Goal: Task Accomplishment & Management: Manage account settings

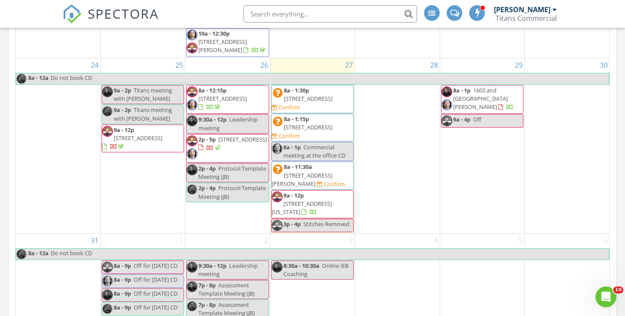
scroll to position [372, 0]
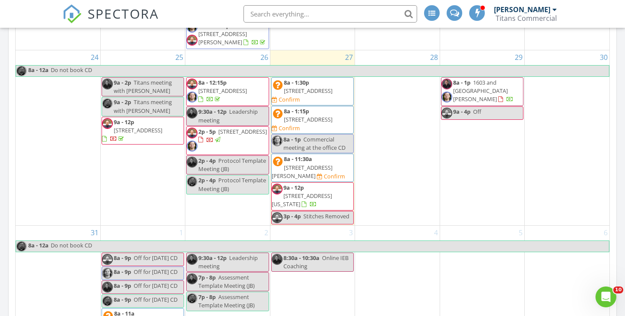
click at [502, 79] on span "1603 and 1607 Welch St , Houston 77006" at bounding box center [480, 91] width 55 height 24
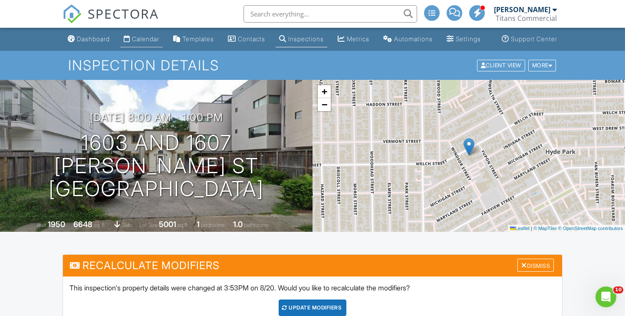
click at [137, 43] on div "Calendar" at bounding box center [145, 38] width 27 height 7
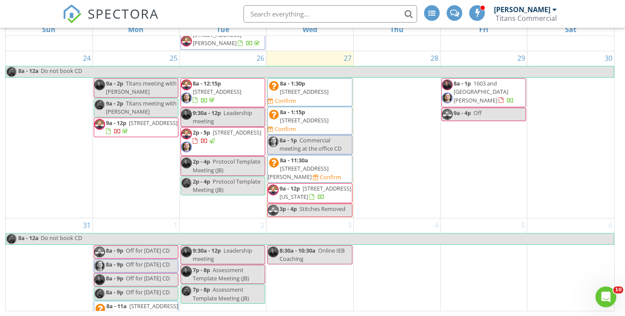
scroll to position [374, 0]
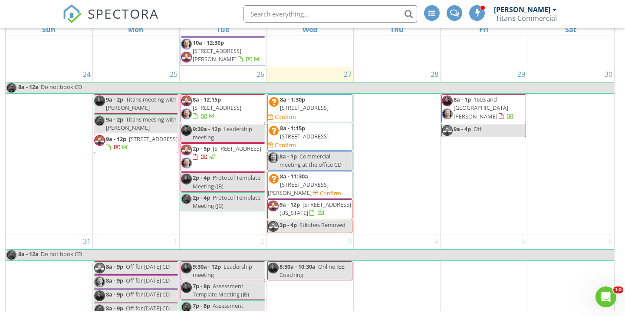
click at [326, 180] on span "5880 De Zavala Rd, San Antonio 78249" at bounding box center [298, 188] width 61 height 16
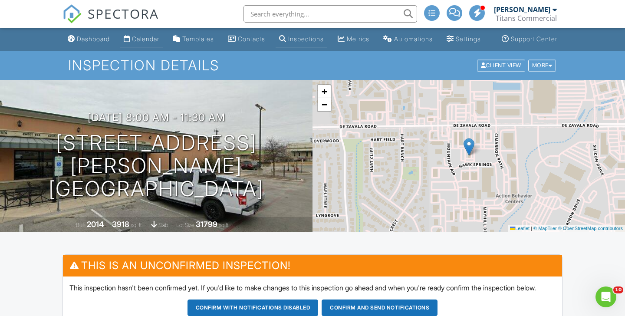
click at [133, 44] on link "Calendar" at bounding box center [141, 39] width 43 height 16
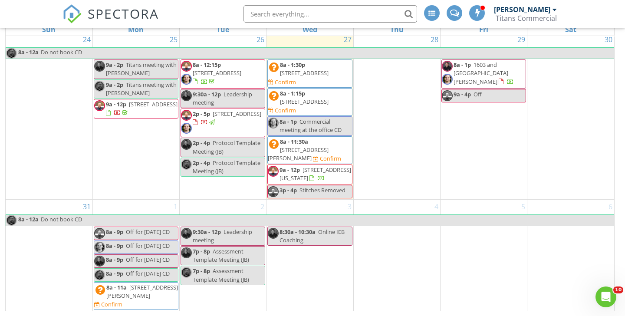
scroll to position [430, 0]
click at [311, 98] on span "[STREET_ADDRESS]" at bounding box center [304, 102] width 49 height 8
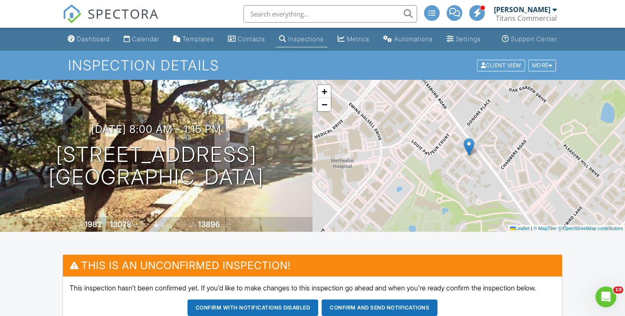
click at [146, 43] on div "Calendar" at bounding box center [145, 38] width 27 height 7
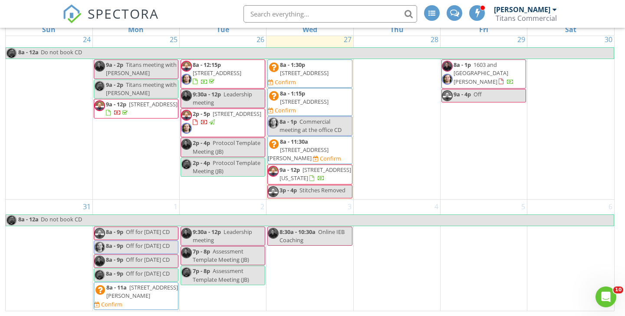
scroll to position [430, 0]
click at [324, 166] on span "6110 Sienna Ranch Rd 205, Missouri City 77459" at bounding box center [315, 174] width 72 height 16
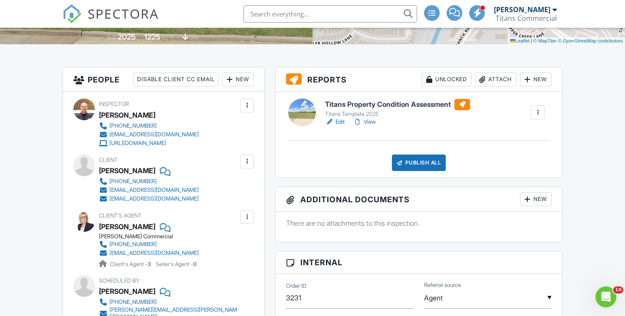
click at [338, 126] on link "Edit" at bounding box center [335, 122] width 20 height 9
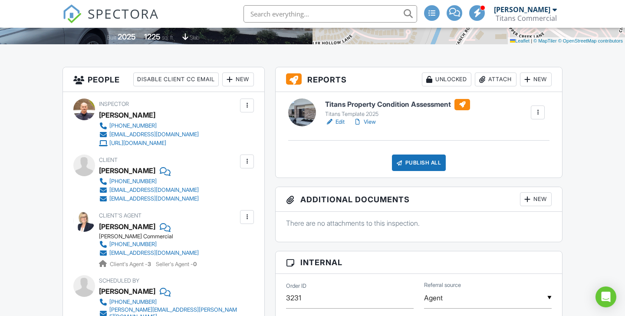
scroll to position [187, 0]
click at [369, 126] on link "View" at bounding box center [364, 122] width 23 height 9
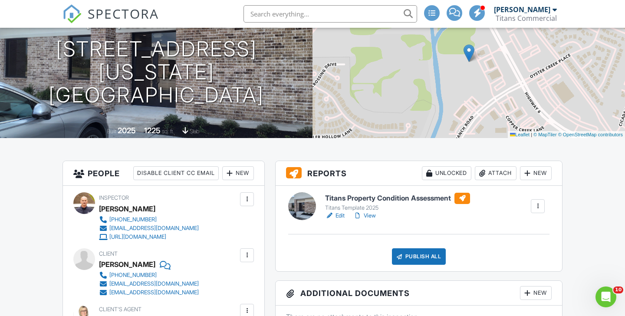
click at [371, 220] on link "View" at bounding box center [364, 215] width 23 height 9
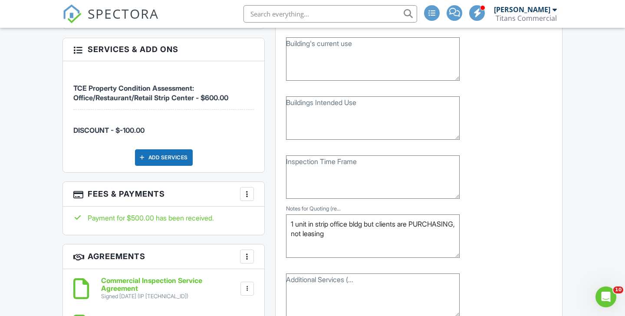
scroll to position [234, 0]
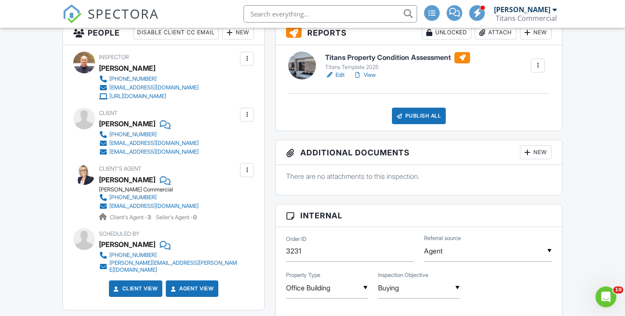
click at [423, 124] on div "Publish All" at bounding box center [419, 116] width 54 height 16
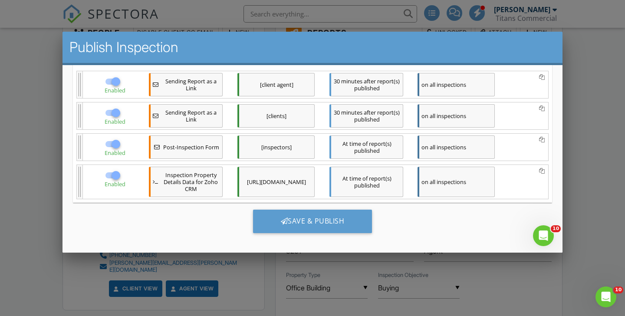
scroll to position [0, 0]
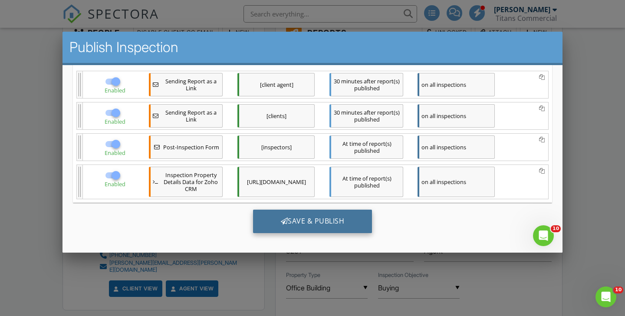
click at [308, 219] on div "Save & Publish" at bounding box center [312, 220] width 119 height 23
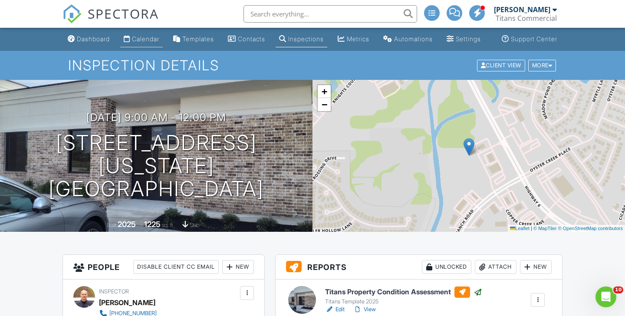
click at [137, 44] on link "Calendar" at bounding box center [141, 39] width 43 height 16
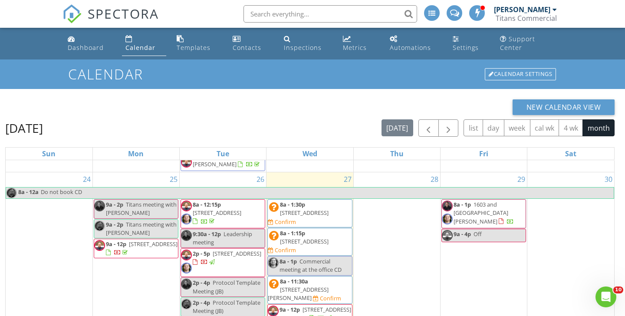
scroll to position [374, 0]
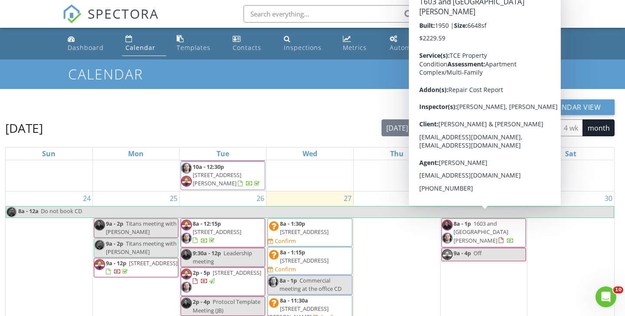
click at [501, 222] on span "1603 and [GEOGRAPHIC_DATA][PERSON_NAME]" at bounding box center [480, 232] width 55 height 24
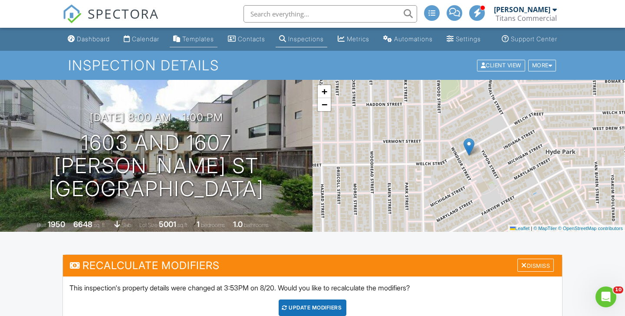
click at [195, 43] on div "Templates" at bounding box center [198, 38] width 32 height 7
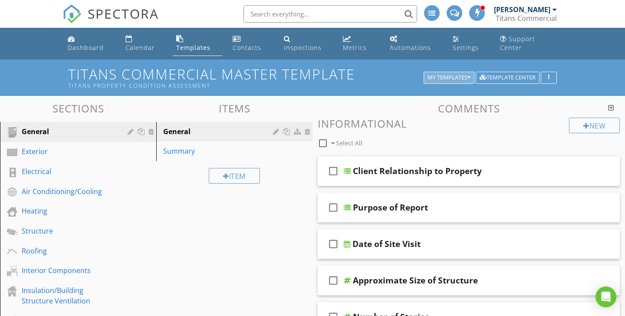
click at [460, 75] on div "My Templates" at bounding box center [448, 78] width 43 height 6
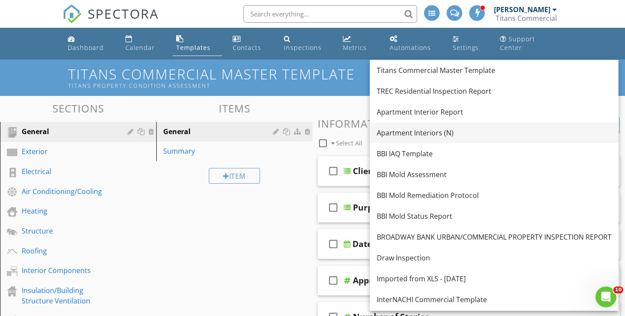
click at [426, 130] on div "Apartment Interiors (N)" at bounding box center [494, 133] width 235 height 10
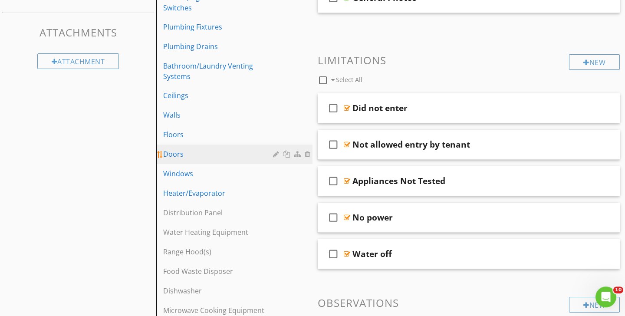
scroll to position [187, 0]
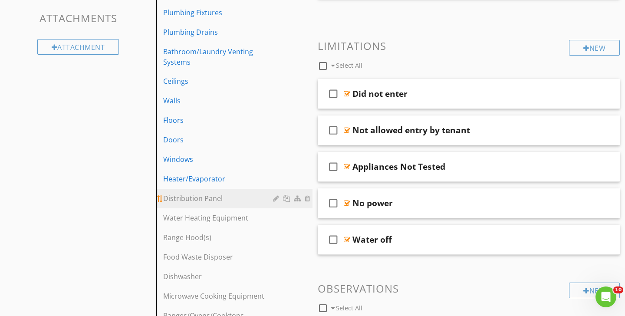
click at [276, 198] on div at bounding box center [277, 198] width 8 height 7
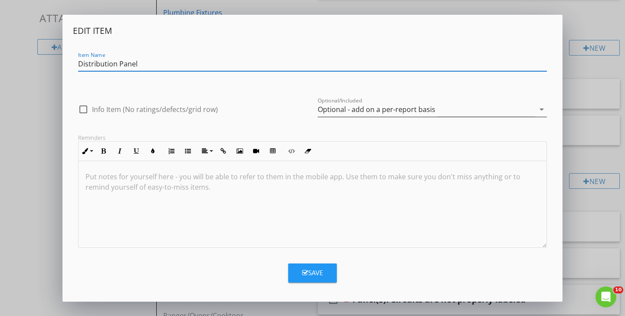
click at [353, 108] on div "Optional - add on a per-report basis" at bounding box center [377, 109] width 118 height 8
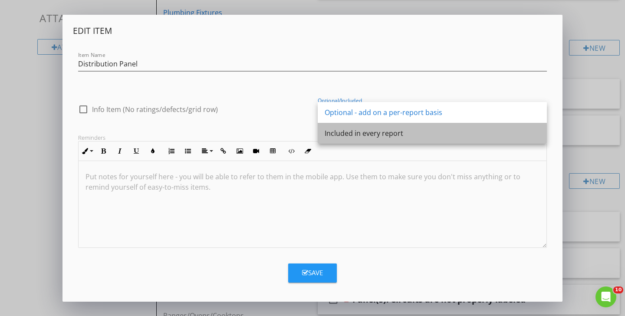
click at [347, 133] on div "Included in every report" at bounding box center [432, 133] width 215 height 10
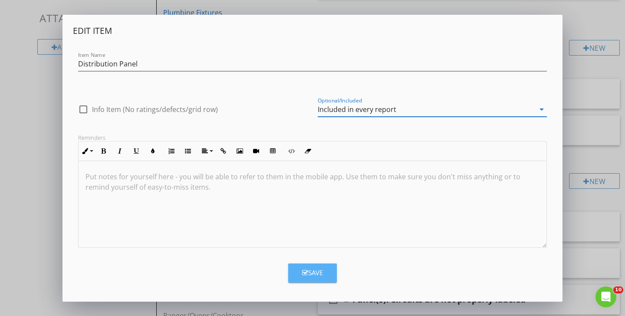
click at [312, 266] on button "Save" at bounding box center [312, 272] width 49 height 19
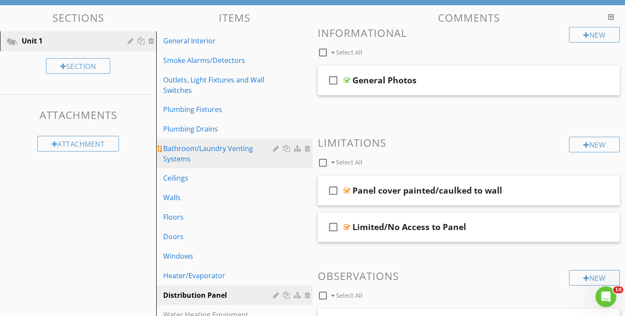
scroll to position [0, 0]
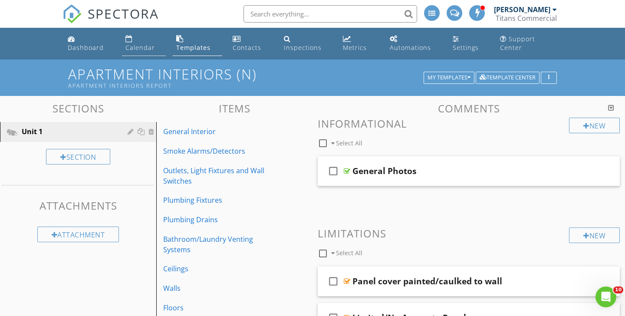
click at [140, 47] on div "Calendar" at bounding box center [140, 47] width 30 height 8
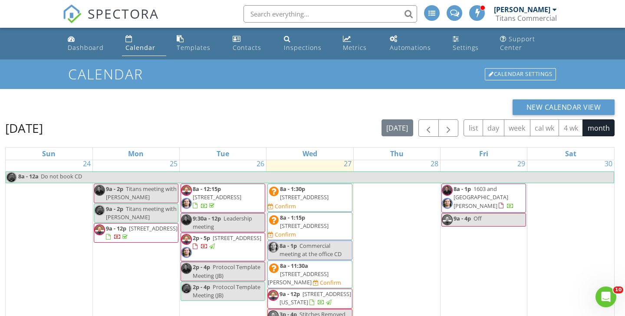
click at [494, 185] on span "1603 and [GEOGRAPHIC_DATA][PERSON_NAME]" at bounding box center [480, 197] width 55 height 24
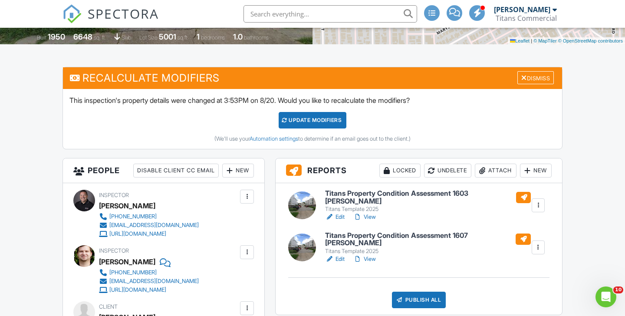
click at [535, 177] on div "New" at bounding box center [536, 171] width 32 height 14
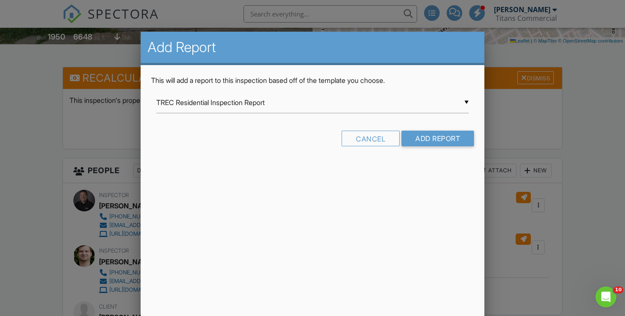
click at [468, 102] on input "TREC Residential Inspection Report" at bounding box center [312, 102] width 312 height 21
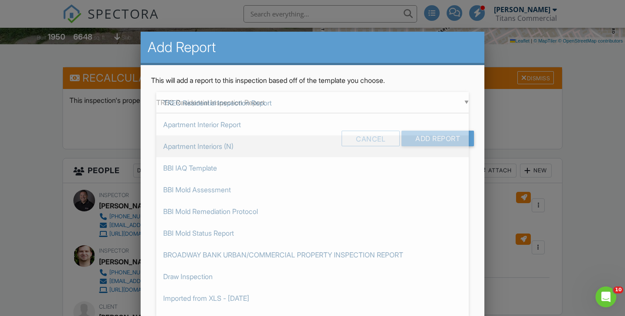
click at [210, 145] on span "Apartment Interiors (N)" at bounding box center [312, 146] width 312 height 22
type input "Apartment Interiors (N)"
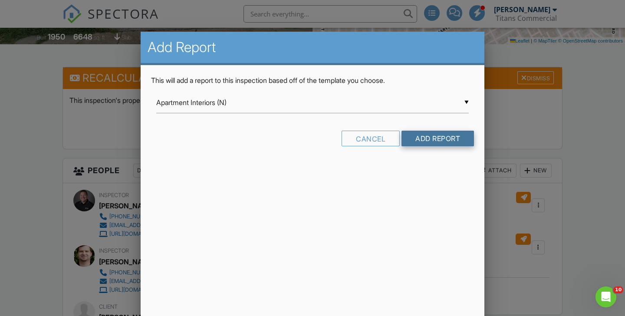
click at [423, 138] on input "Add Report" at bounding box center [437, 139] width 72 height 16
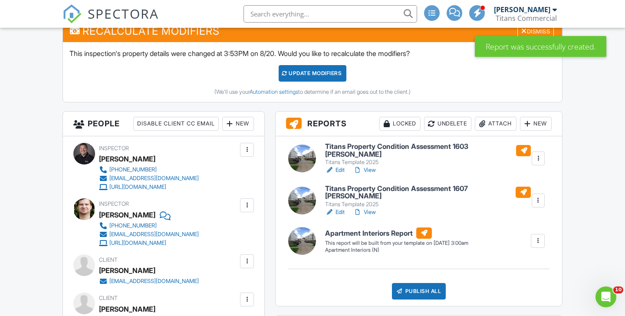
click at [339, 174] on link "Edit" at bounding box center [335, 170] width 20 height 9
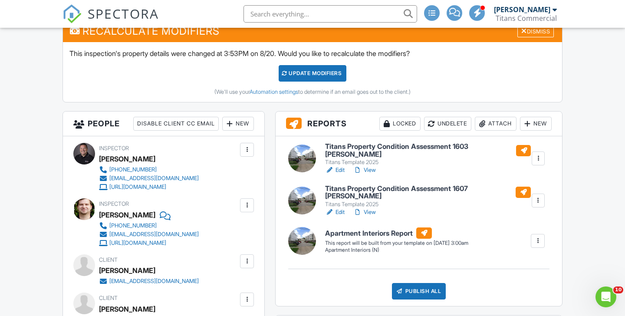
click at [339, 211] on link "Edit" at bounding box center [335, 212] width 20 height 9
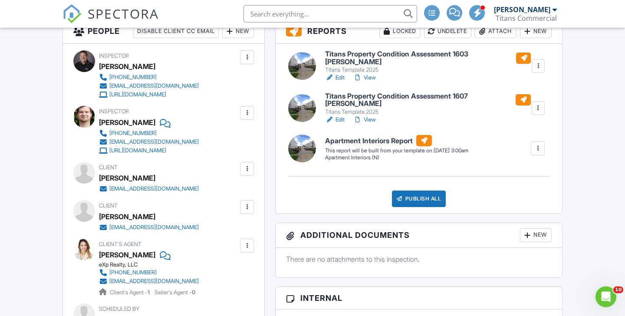
scroll to position [328, 0]
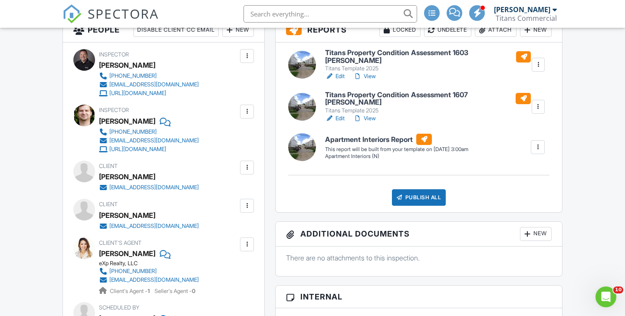
click at [539, 151] on div at bounding box center [537, 147] width 9 height 9
click at [536, 166] on li "Build Now" at bounding box center [519, 172] width 49 height 22
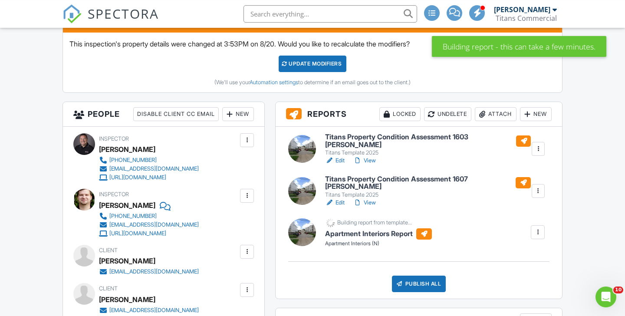
scroll to position [328, 0]
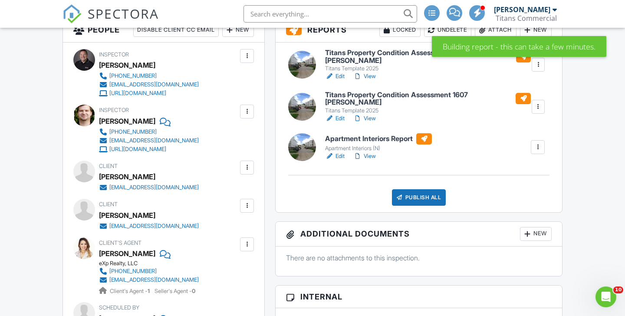
click at [337, 154] on link "Edit" at bounding box center [335, 156] width 20 height 9
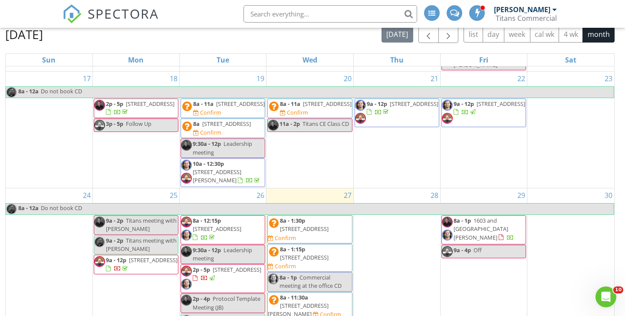
scroll to position [396, 0]
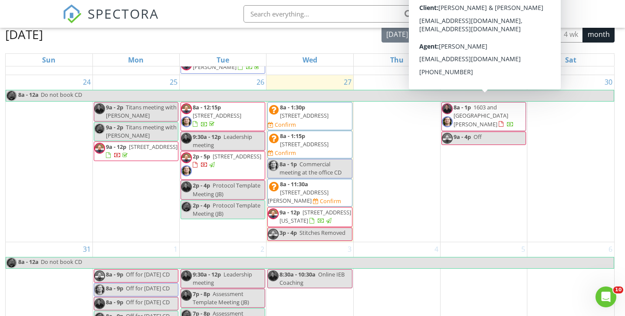
click span "1603 and 1607 Welch St , Houston 77006"
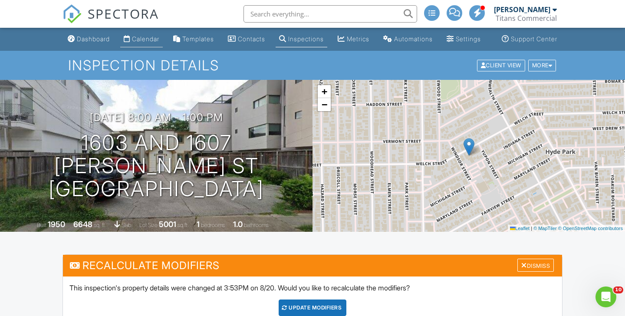
click at [141, 43] on div "Calendar" at bounding box center [145, 38] width 27 height 7
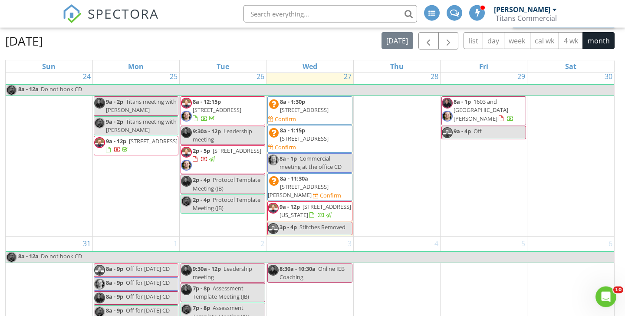
scroll to position [124, 0]
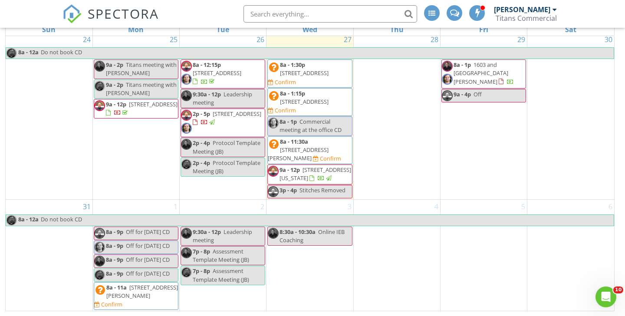
click at [226, 267] on span "Assessment Template Meeting (JB)" at bounding box center [221, 275] width 56 height 16
click at [561, 136] on div at bounding box center [312, 158] width 625 height 316
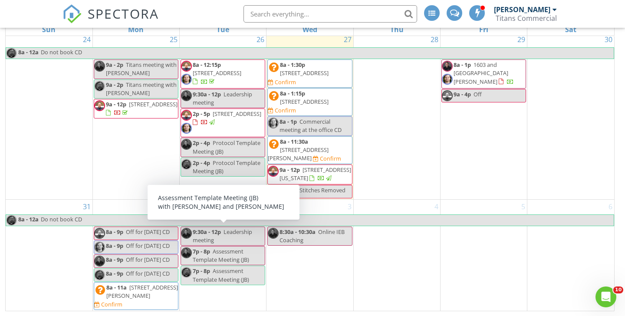
click at [231, 247] on span "Assessment Template Meeting (JB)" at bounding box center [221, 255] width 56 height 16
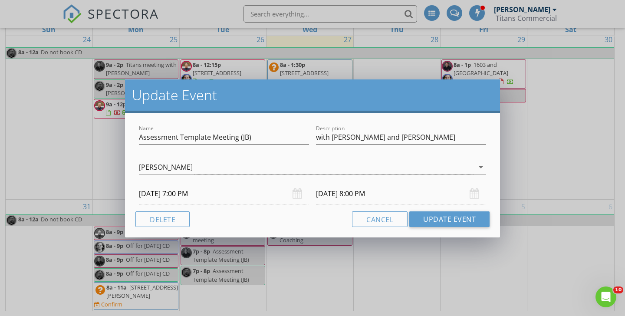
click at [573, 144] on div "Update Event Name Assessment Template Meeting (JB) Description with jordan and …" at bounding box center [312, 158] width 625 height 316
click at [544, 126] on div "Update Event Name Assessment Template Meeting (JB) Description with jordan and …" at bounding box center [312, 158] width 625 height 316
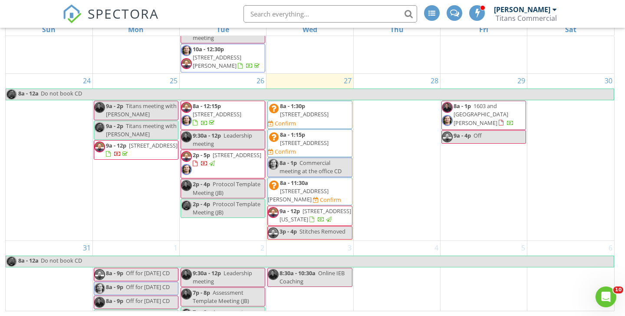
scroll to position [317, 0]
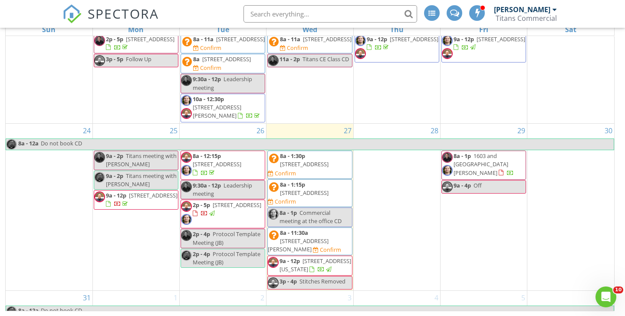
click at [233, 203] on span "1823 Richmond Ave., Houston 77098" at bounding box center [237, 205] width 49 height 8
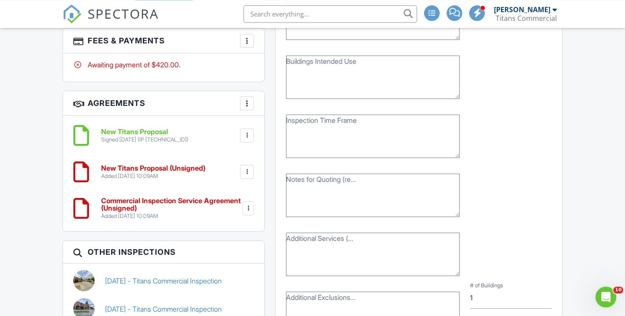
scroll to position [656, 0]
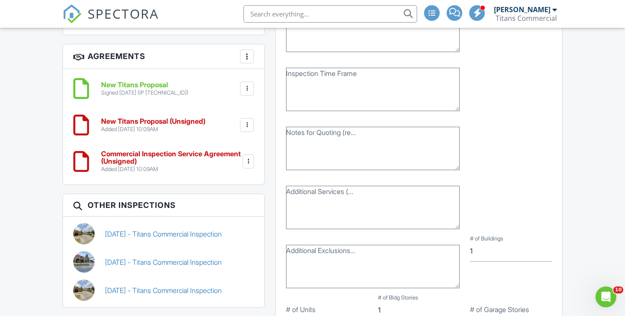
click at [246, 127] on div at bounding box center [247, 125] width 9 height 9
click at [227, 195] on li "Delete" at bounding box center [223, 192] width 49 height 22
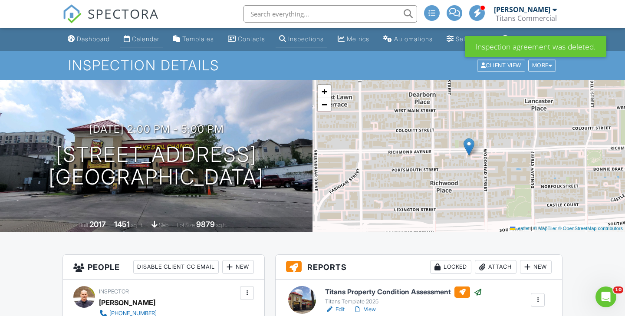
click at [139, 43] on div "Calendar" at bounding box center [145, 38] width 27 height 7
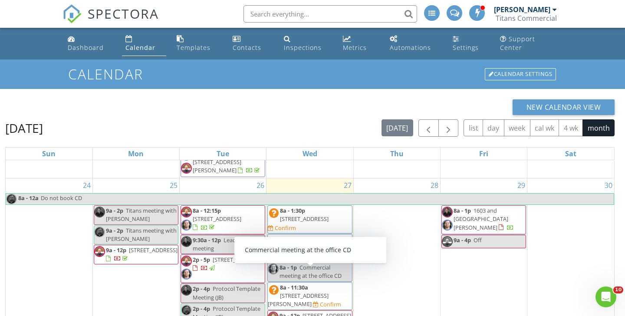
scroll to position [374, 0]
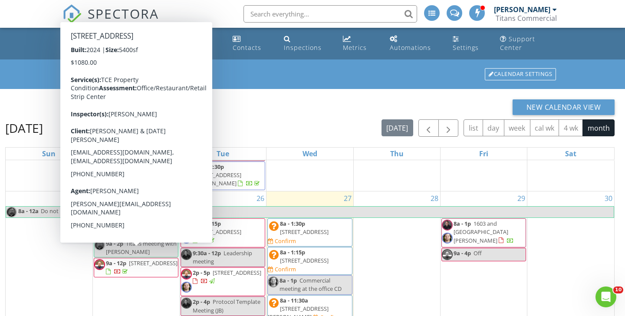
click at [129, 260] on span "[STREET_ADDRESS]" at bounding box center [153, 263] width 49 height 8
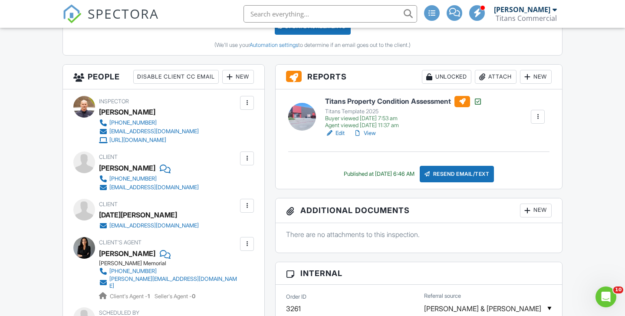
scroll to position [234, 0]
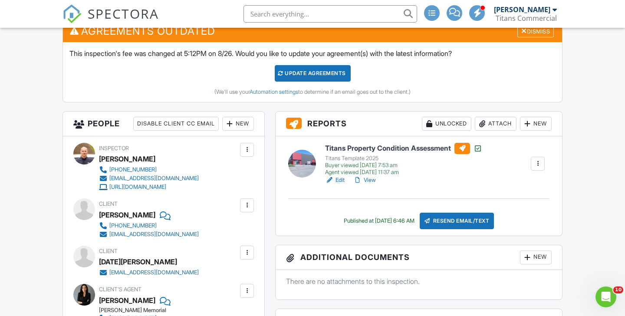
click at [321, 78] on div "Update Agreements" at bounding box center [313, 73] width 76 height 16
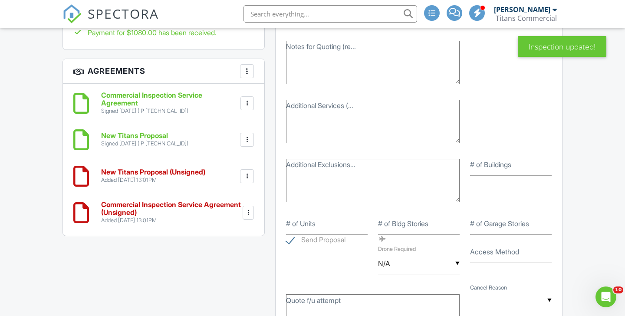
click at [245, 175] on div at bounding box center [247, 176] width 9 height 9
click at [221, 245] on li "Delete" at bounding box center [223, 244] width 49 height 22
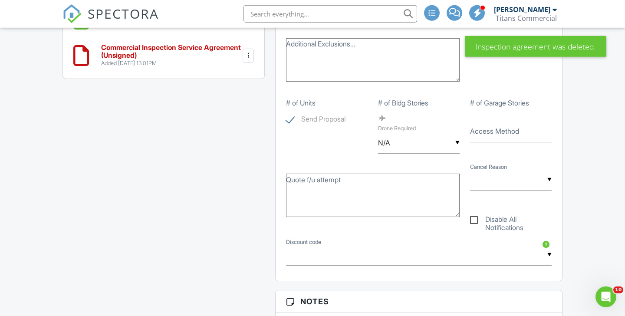
scroll to position [703, 0]
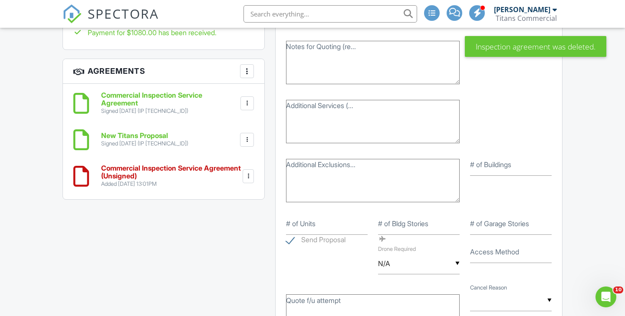
click at [247, 172] on div at bounding box center [248, 176] width 9 height 9
click at [230, 238] on li "Delete" at bounding box center [223, 244] width 49 height 22
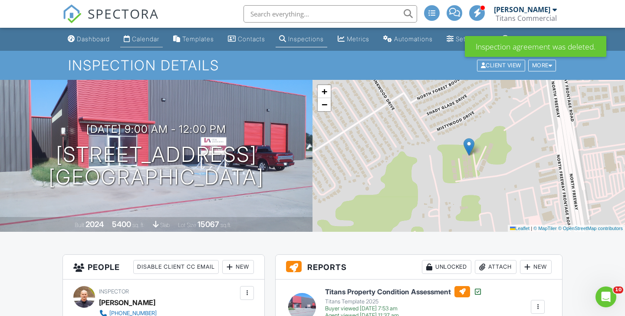
click at [145, 43] on div "Calendar" at bounding box center [145, 38] width 27 height 7
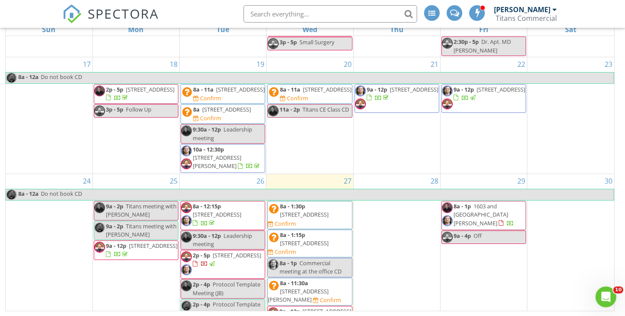
scroll to position [260, 0]
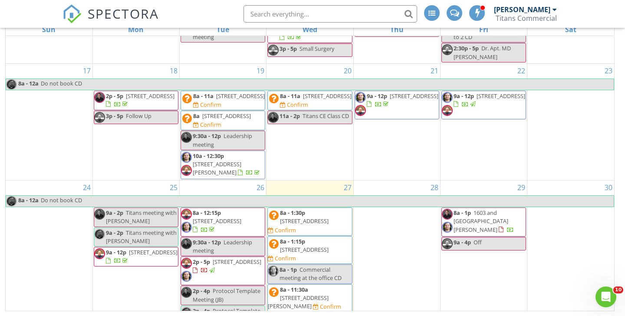
click at [491, 212] on span "1603 and [GEOGRAPHIC_DATA][PERSON_NAME]" at bounding box center [480, 221] width 55 height 24
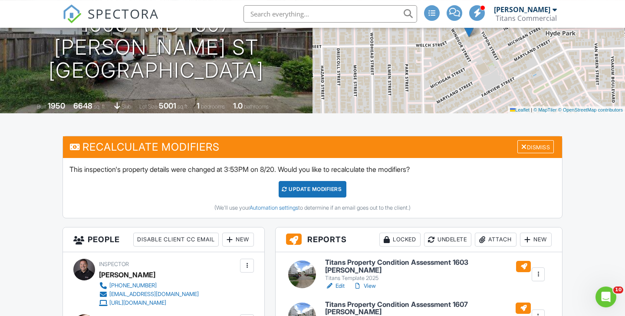
scroll to position [141, 0]
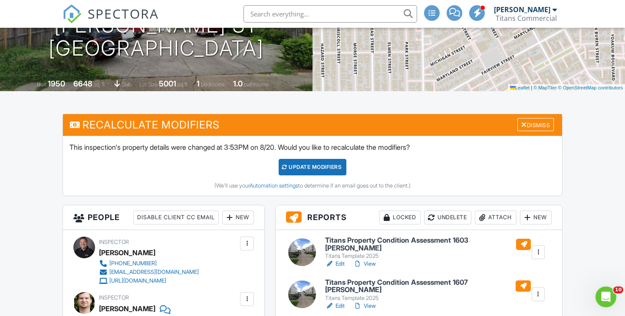
click at [309, 174] on div "UPDATE Modifiers" at bounding box center [313, 167] width 68 height 16
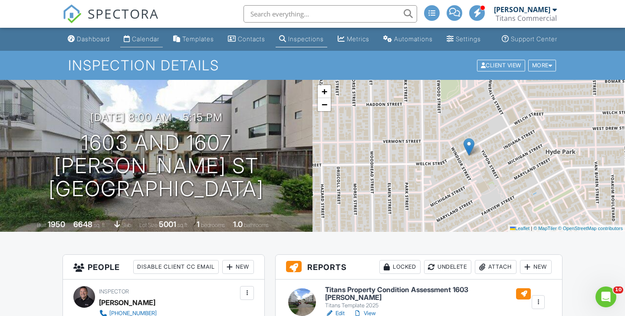
click at [145, 43] on div "Calendar" at bounding box center [145, 38] width 27 height 7
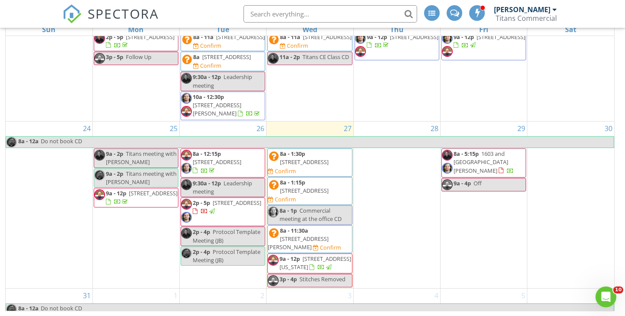
scroll to position [317, 0]
